Goal: Find specific page/section: Find specific page/section

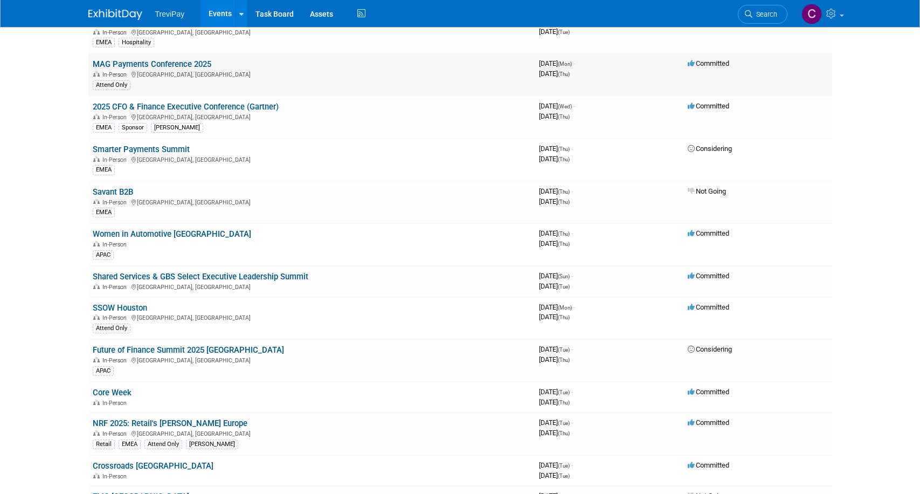
scroll to position [108, 0]
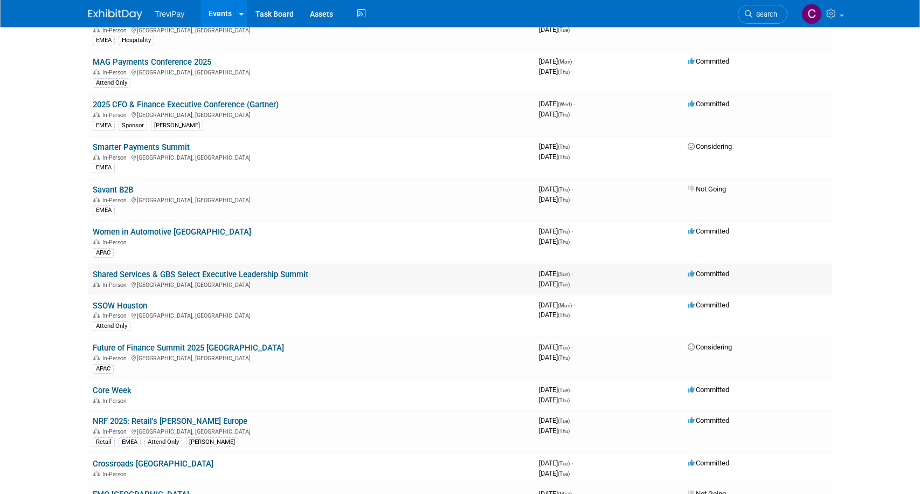
click at [271, 275] on link "Shared Services & GBS Select Executive Leadership Summit" at bounding box center [201, 274] width 216 height 10
click at [120, 301] on link "SSOW Houston" at bounding box center [120, 306] width 54 height 10
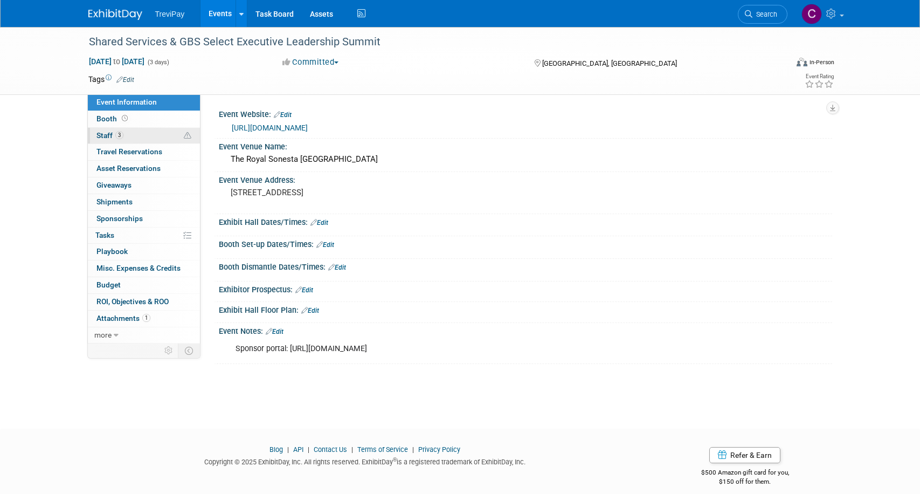
click at [118, 138] on span "3" at bounding box center [119, 135] width 8 height 8
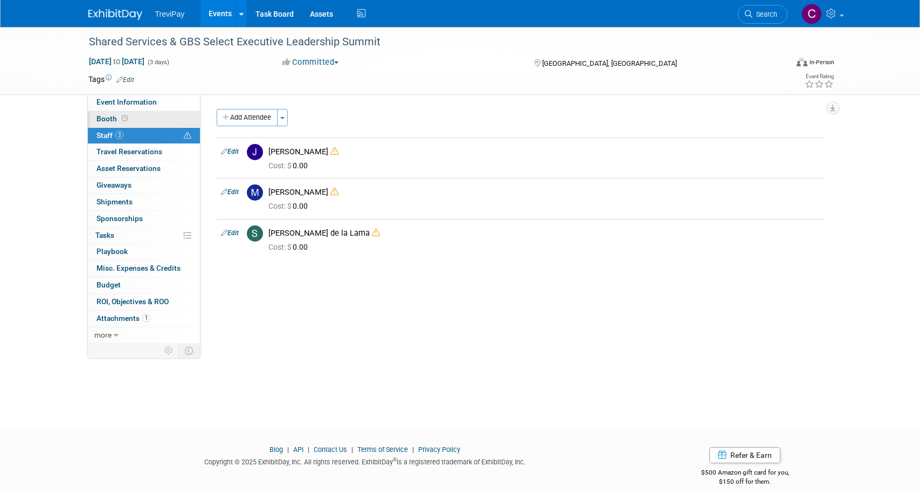
click at [147, 113] on link "Booth" at bounding box center [144, 119] width 112 height 16
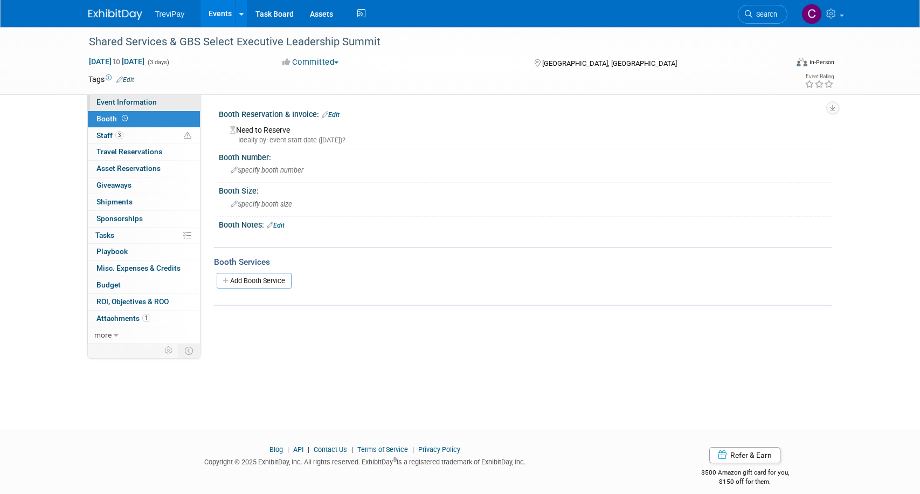
click at [131, 101] on span "Event Information" at bounding box center [126, 102] width 60 height 9
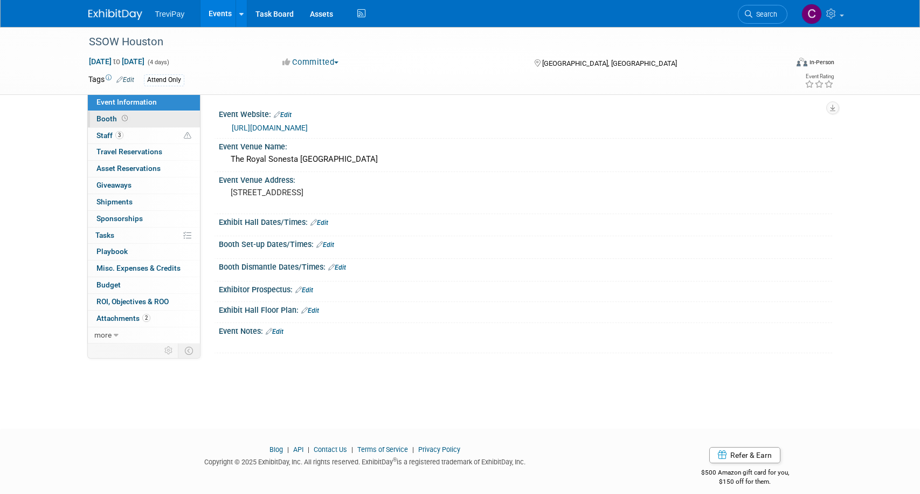
click at [157, 114] on link "Booth" at bounding box center [144, 119] width 112 height 16
